Goal: Transaction & Acquisition: Obtain resource

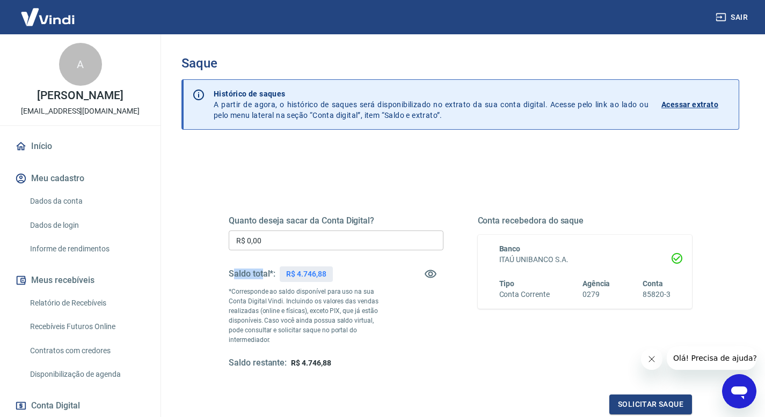
drag, startPoint x: 234, startPoint y: 275, endPoint x: 266, endPoint y: 274, distance: 32.2
click at [262, 274] on h5 "Saldo total*:" at bounding box center [252, 274] width 47 height 11
click at [306, 272] on p "R$ 4.746,88" at bounding box center [306, 274] width 40 height 11
click at [434, 275] on icon "button" at bounding box center [430, 274] width 13 height 13
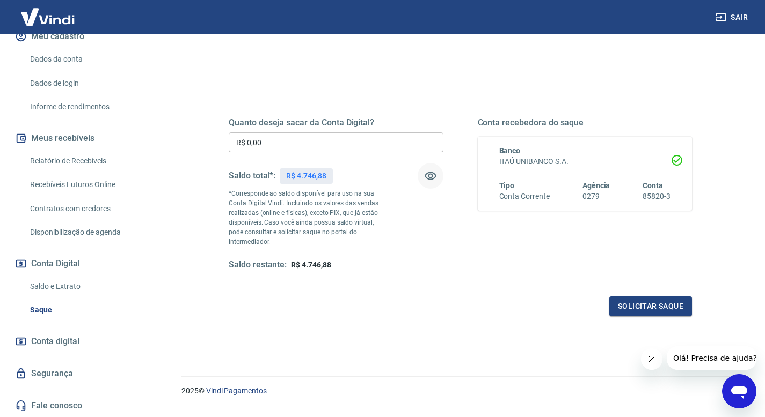
scroll to position [98, 0]
click at [57, 343] on span "Conta digital" at bounding box center [55, 341] width 48 height 15
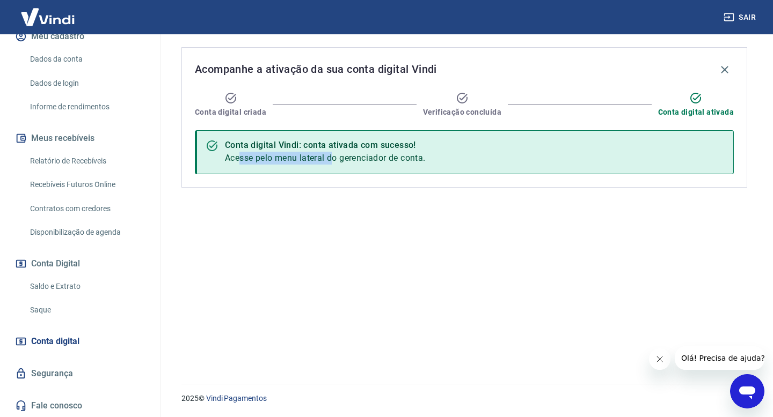
drag, startPoint x: 242, startPoint y: 160, endPoint x: 333, endPoint y: 162, distance: 90.7
click at [333, 162] on span "Acesse pelo menu lateral do gerenciador de conta." at bounding box center [325, 158] width 201 height 10
click at [408, 162] on span "Acesse pelo menu lateral do gerenciador de conta." at bounding box center [325, 158] width 201 height 10
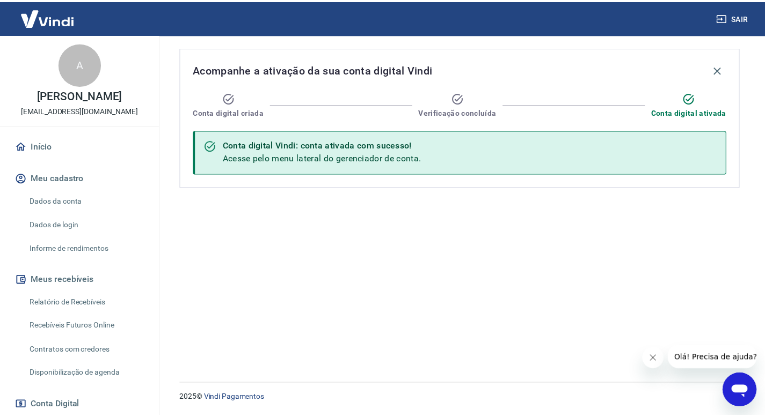
scroll to position [142, 0]
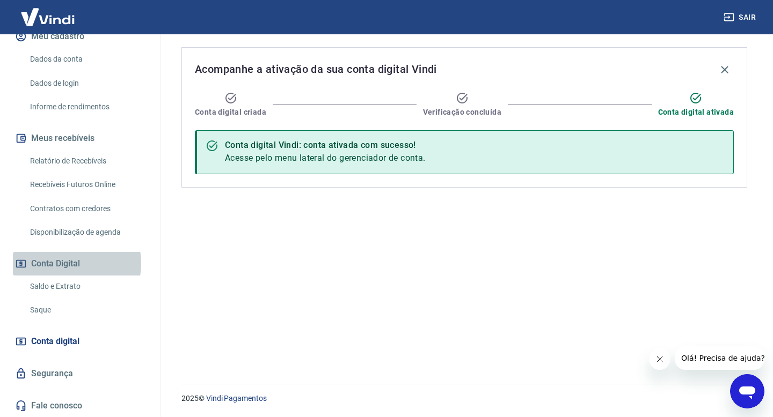
click at [65, 263] on button "Conta Digital" at bounding box center [80, 264] width 135 height 24
click at [69, 281] on link "Saldo e Extrato" at bounding box center [87, 287] width 122 height 22
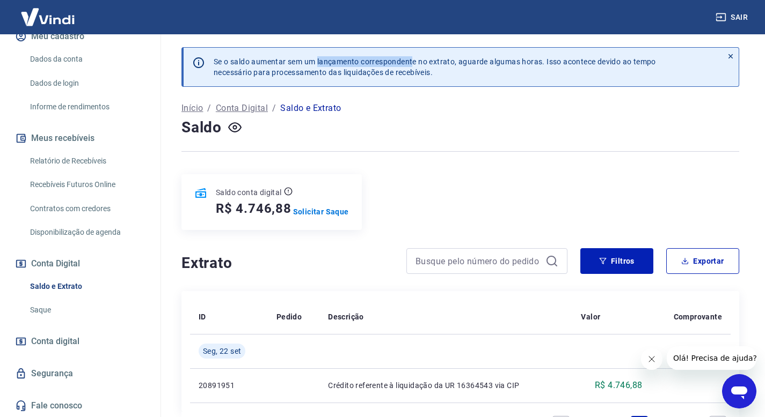
drag, startPoint x: 318, startPoint y: 62, endPoint x: 415, endPoint y: 62, distance: 96.6
click at [415, 62] on p "Se o saldo aumentar sem um lançamento correspondente no extrato, aguarde alguma…" at bounding box center [435, 66] width 442 height 21
drag, startPoint x: 478, startPoint y: 62, endPoint x: 588, endPoint y: 61, distance: 110.0
click at [588, 61] on p "Se o saldo aumentar sem um lançamento correspondente no extrato, aguarde alguma…" at bounding box center [435, 66] width 442 height 21
click at [501, 84] on div "Se o saldo aumentar sem um lançamento correspondente no extrato, aguarde alguma…" at bounding box center [463, 67] width 517 height 39
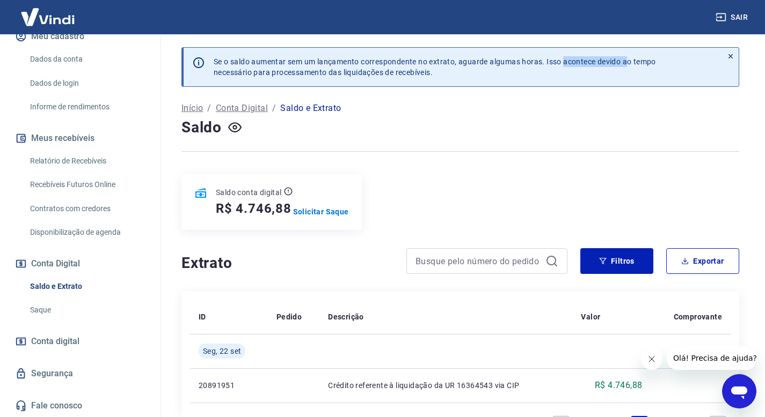
drag, startPoint x: 590, startPoint y: 62, endPoint x: 629, endPoint y: 61, distance: 39.2
click at [629, 61] on p "Se o saldo aumentar sem um lançamento correspondente no extrato, aguarde alguma…" at bounding box center [435, 66] width 442 height 21
drag, startPoint x: 243, startPoint y: 75, endPoint x: 385, endPoint y: 75, distance: 142.2
click at [385, 75] on p "Se o saldo aumentar sem um lançamento correspondente no extrato, aguarde alguma…" at bounding box center [435, 66] width 442 height 21
click at [389, 74] on p "Se o saldo aumentar sem um lançamento correspondente no extrato, aguarde alguma…" at bounding box center [435, 66] width 442 height 21
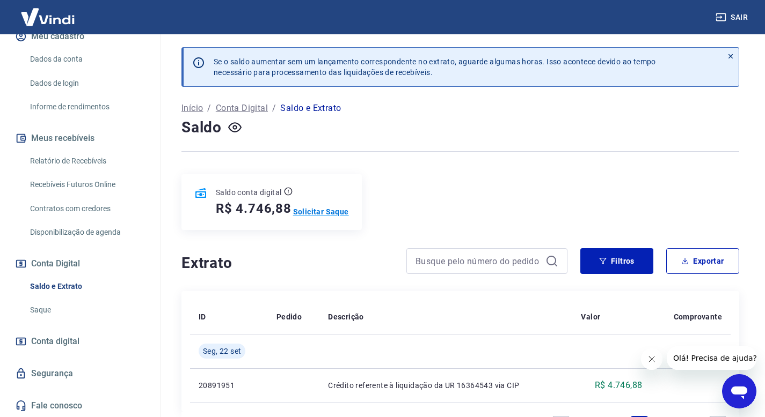
click at [324, 212] on p "Solicitar Saque" at bounding box center [321, 212] width 56 height 11
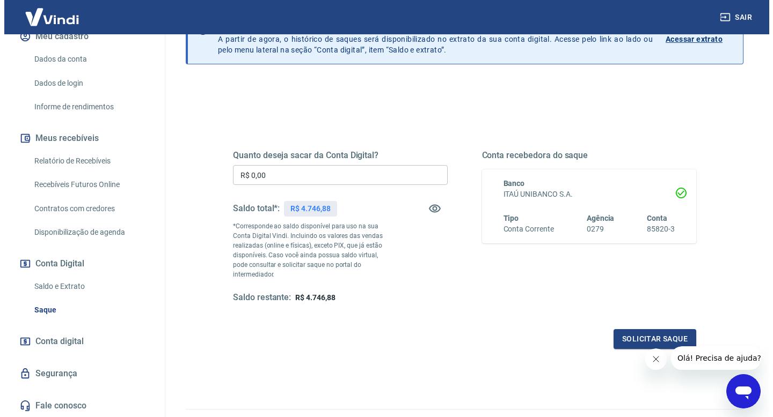
scroll to position [61, 0]
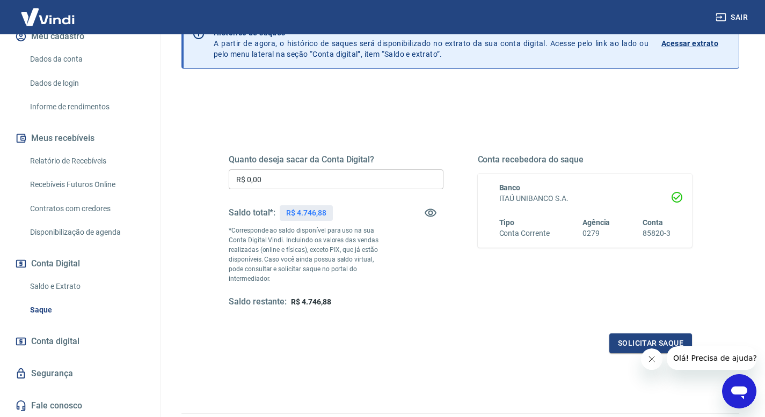
click at [307, 211] on p "R$ 4.746,88" at bounding box center [306, 213] width 40 height 11
click at [297, 186] on input "R$ 0,00" at bounding box center [336, 180] width 215 height 20
type input "R$ 4.746,88"
click at [648, 334] on button "Solicitar saque" at bounding box center [650, 344] width 83 height 20
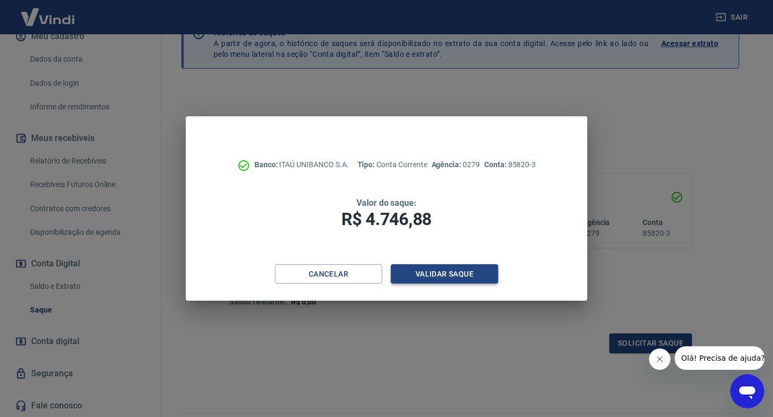
click at [452, 275] on button "Validar saque" at bounding box center [444, 275] width 107 height 20
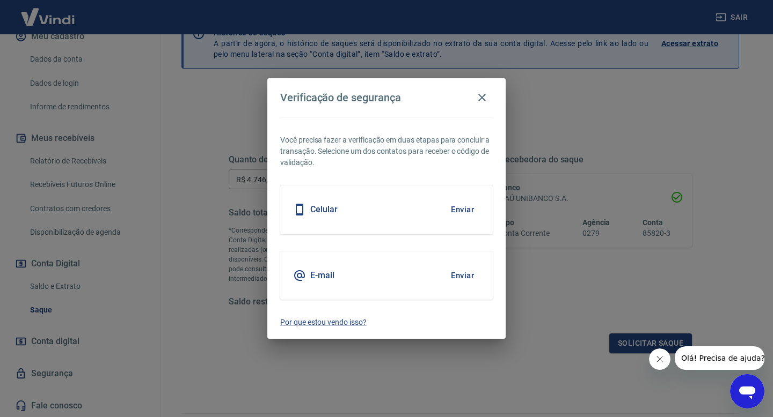
click at [466, 274] on button "Enviar" at bounding box center [462, 276] width 35 height 23
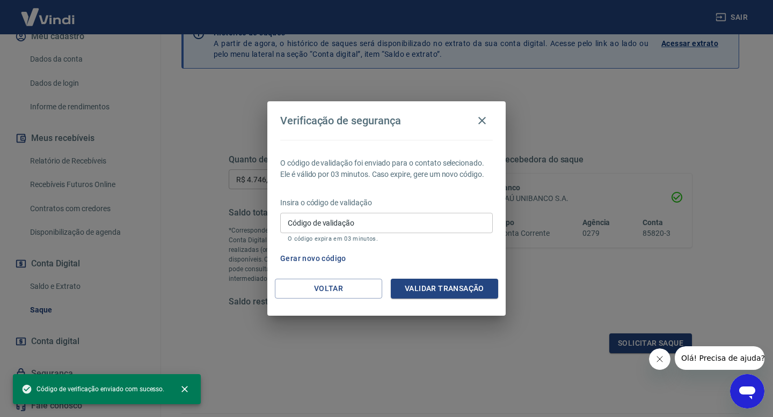
click at [356, 228] on input "Código de validação" at bounding box center [386, 223] width 213 height 20
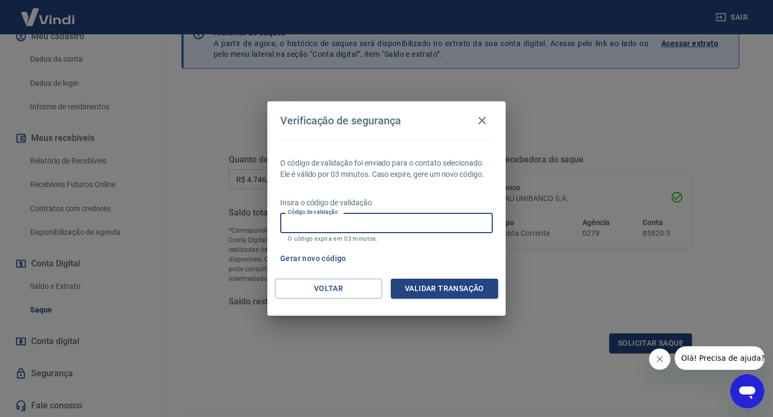
paste input "738254"
type input "738254"
click at [452, 289] on button "Validar transação" at bounding box center [444, 289] width 107 height 20
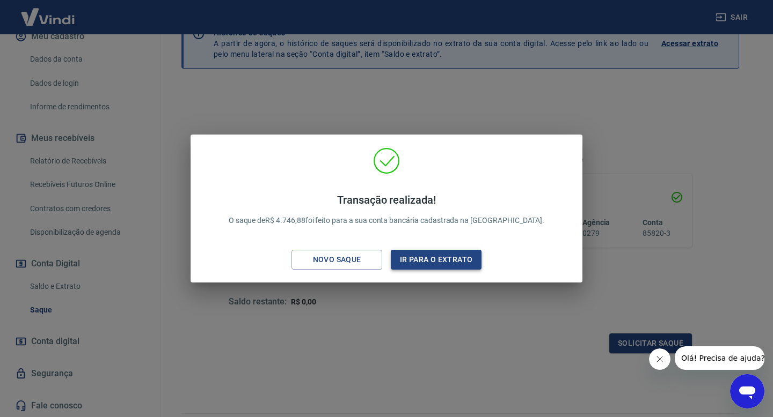
click at [444, 258] on button "Ir para o extrato" at bounding box center [436, 260] width 91 height 20
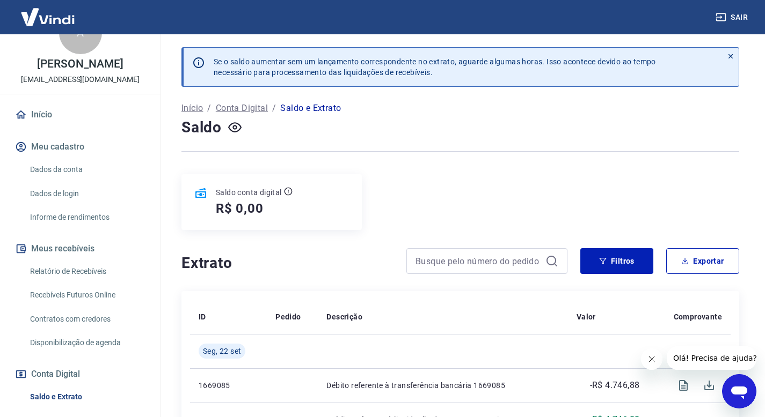
scroll to position [34, 0]
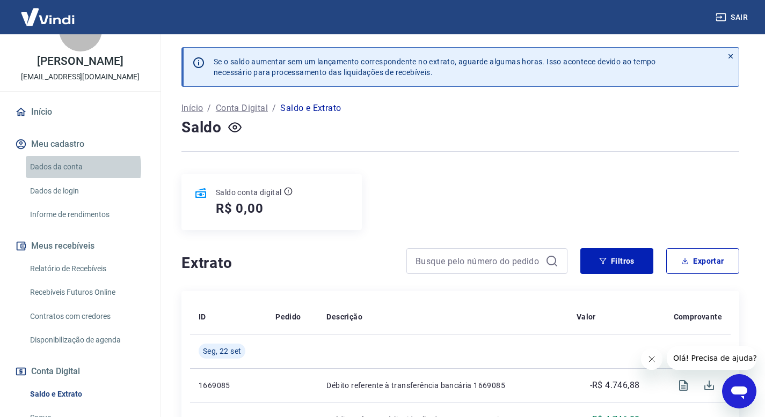
click at [70, 167] on link "Dados da conta" at bounding box center [87, 167] width 122 height 22
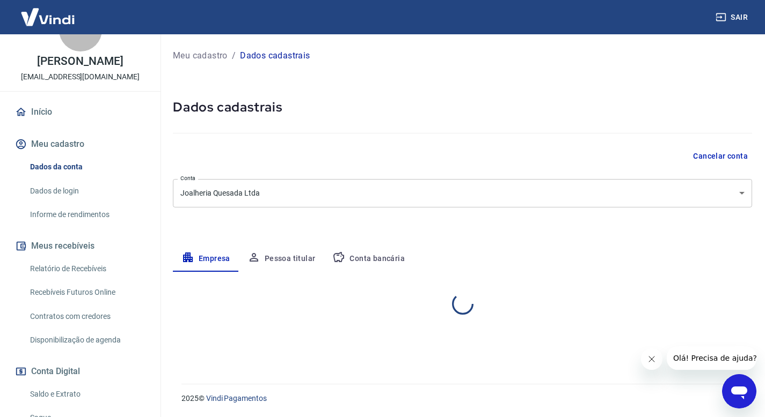
select select "SP"
select select "business"
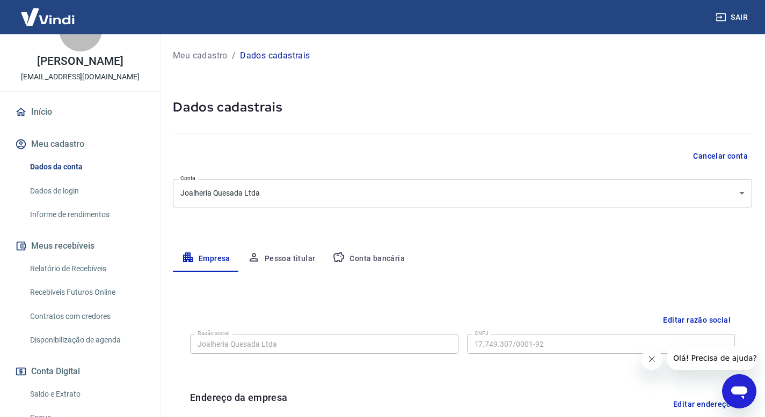
click at [559, 209] on div "Meu cadastro / Dados cadastrais Dados cadastrais Cancelar conta Conta Joalheria…" at bounding box center [462, 380] width 605 height 693
click at [560, 198] on body "Sair A Anderson Quesada [EMAIL_ADDRESS][DOMAIN_NAME] Início Meu cadastro Dados …" at bounding box center [382, 208] width 765 height 417
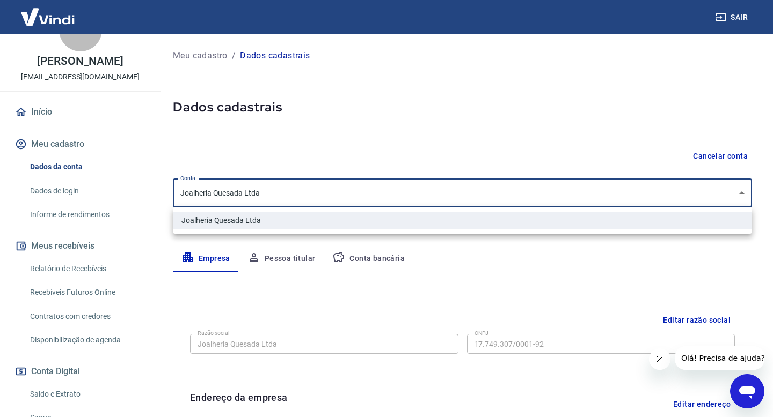
click at [545, 149] on div at bounding box center [386, 208] width 773 height 417
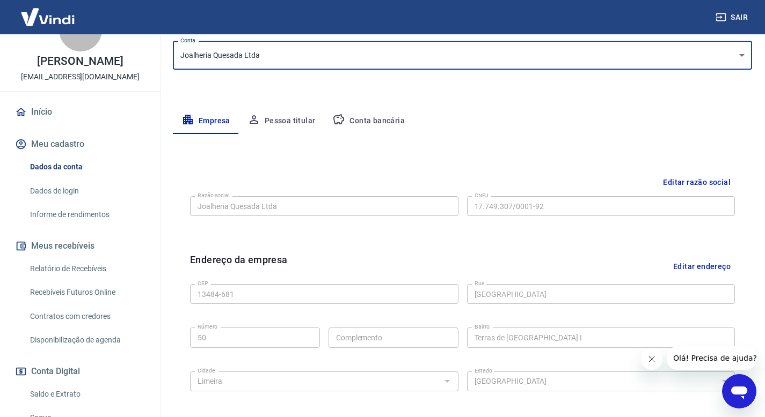
scroll to position [139, 0]
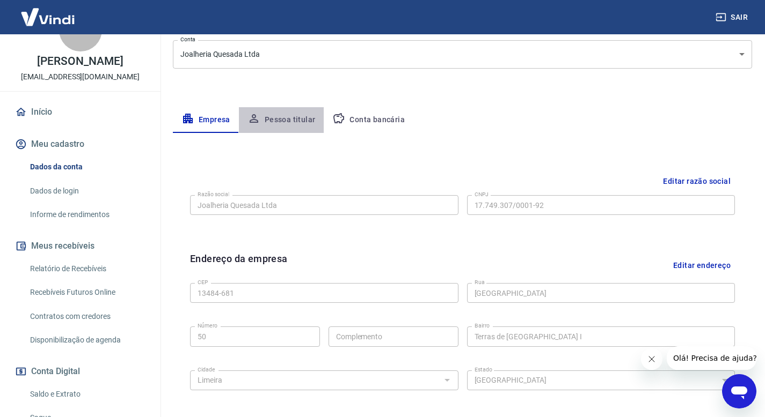
click at [285, 119] on button "Pessoa titular" at bounding box center [281, 120] width 85 height 26
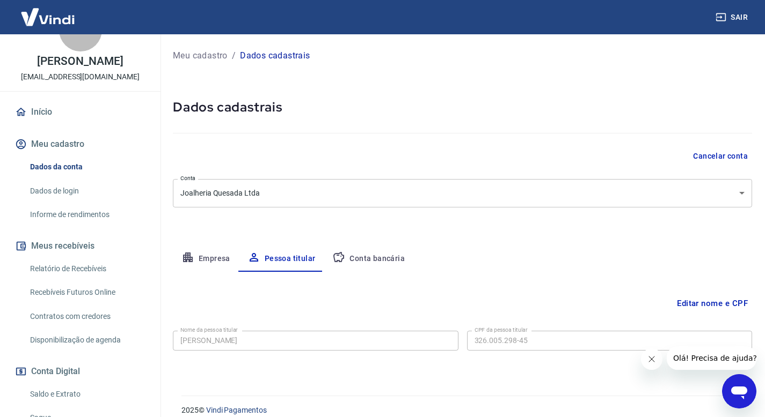
scroll to position [12, 0]
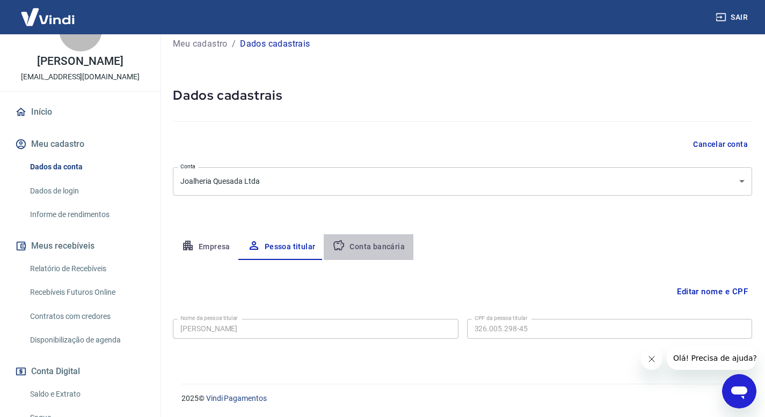
click at [370, 240] on button "Conta bancária" at bounding box center [369, 248] width 90 height 26
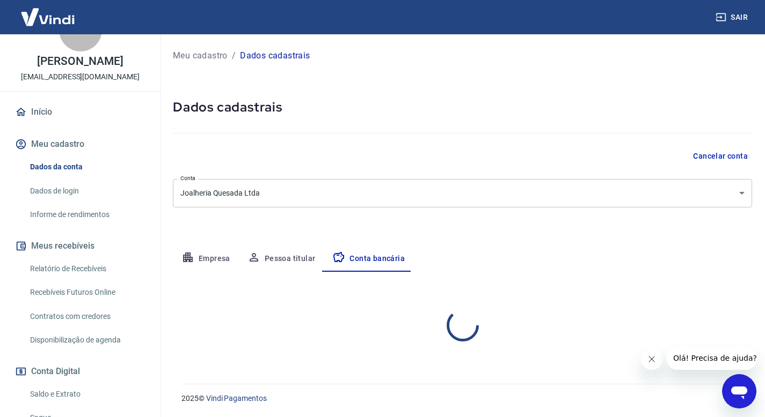
select select "1"
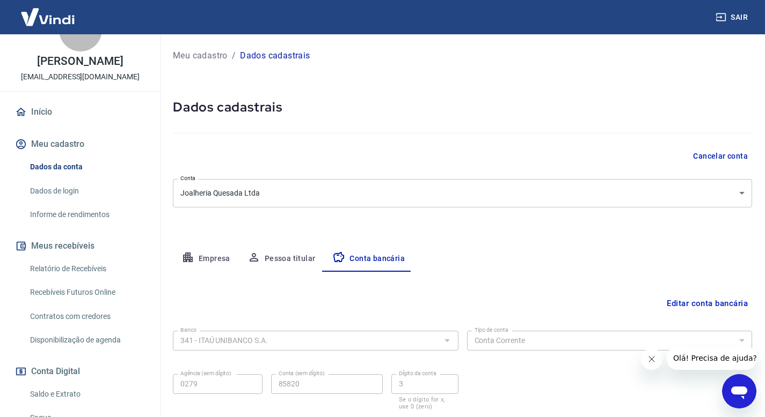
scroll to position [71, 0]
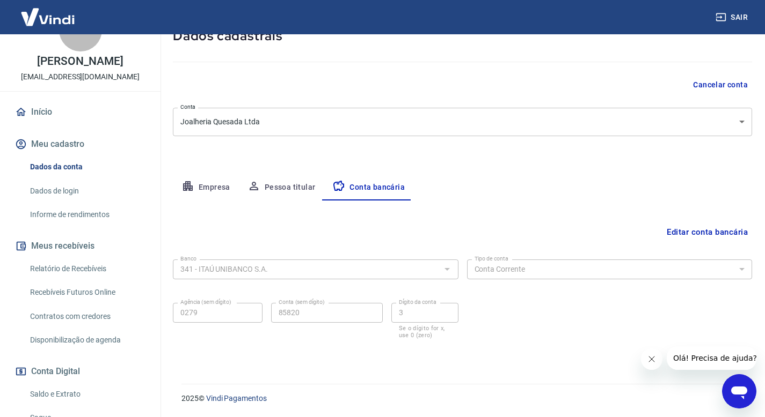
click at [57, 19] on img at bounding box center [48, 17] width 70 height 33
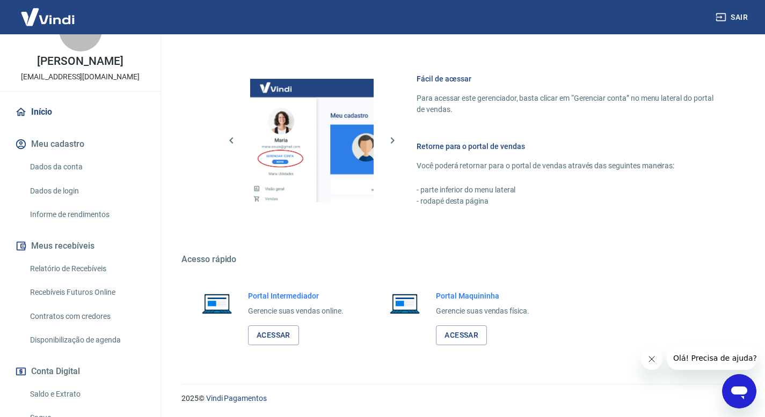
scroll to position [440, 0]
click at [745, 16] on button "Sair" at bounding box center [732, 18] width 39 height 20
